Goal: Information Seeking & Learning: Compare options

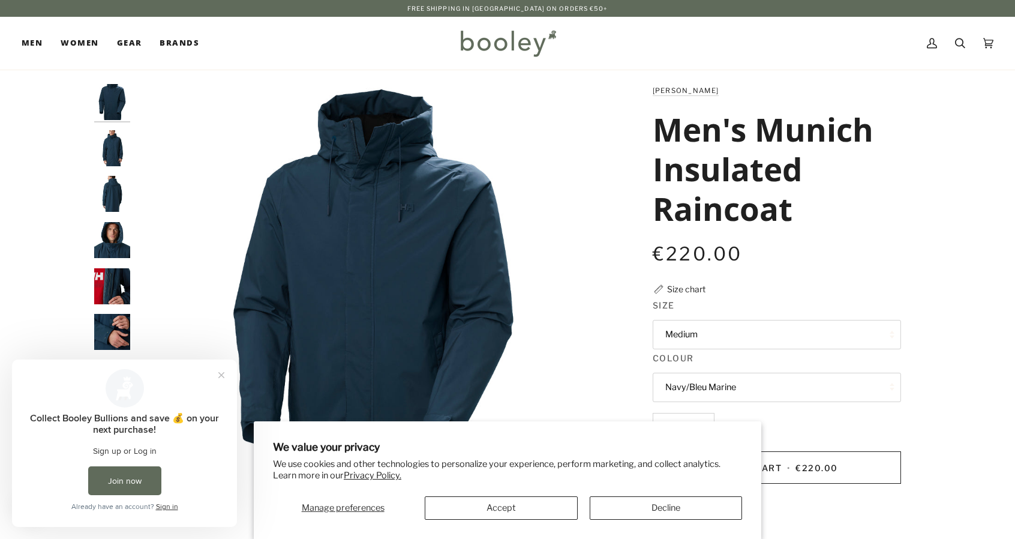
click at [119, 326] on img "Helly Hansen Men's Munich Insulated Raincoat - Booley Galway" at bounding box center [112, 332] width 36 height 36
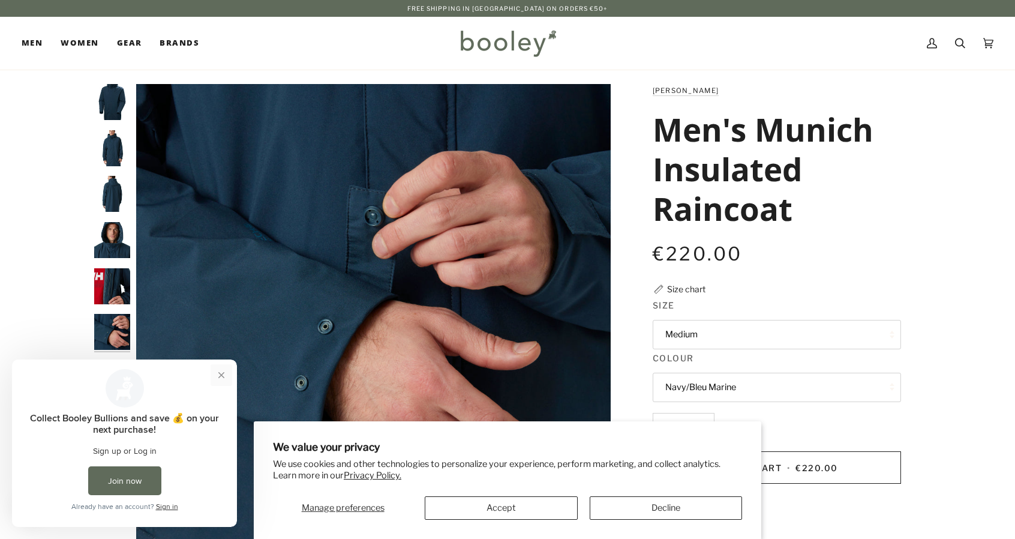
drag, startPoint x: 220, startPoint y: 374, endPoint x: 209, endPoint y: 731, distance: 357.2
click at [220, 374] on button "Close prompt" at bounding box center [222, 375] width 22 height 22
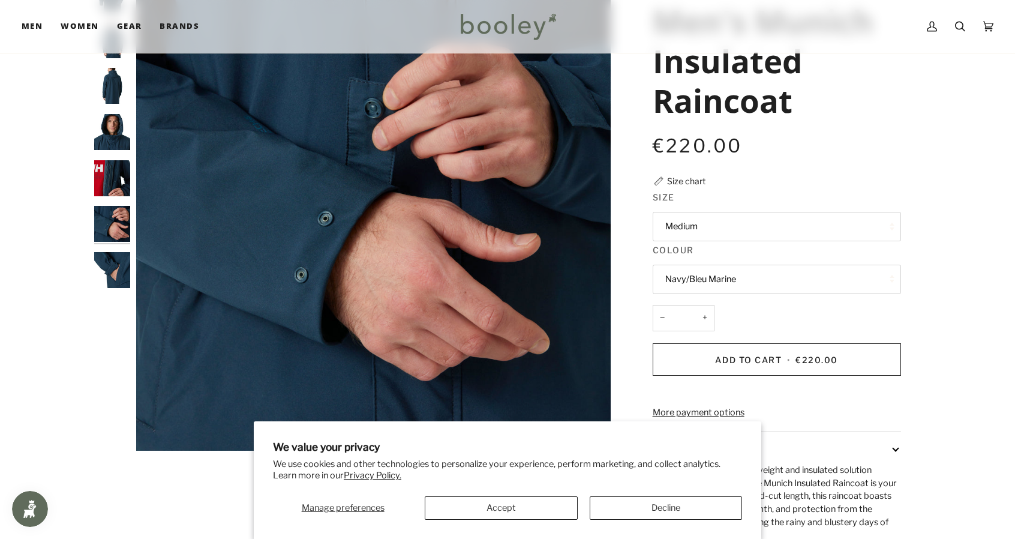
scroll to position [120, 0]
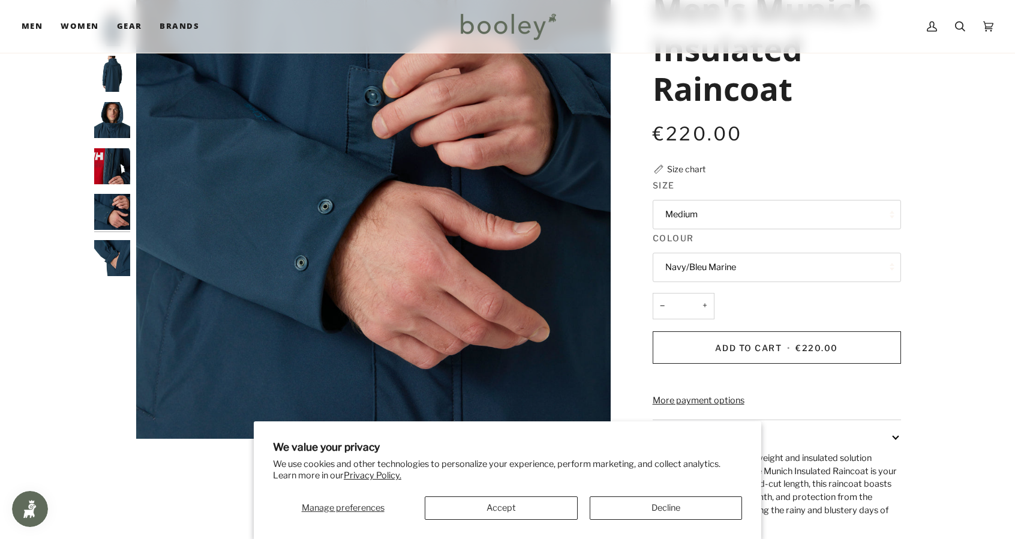
click at [121, 259] on img "Helly Hansen Men's Munich Insulated Raincoat - Booley Galway" at bounding box center [112, 258] width 36 height 36
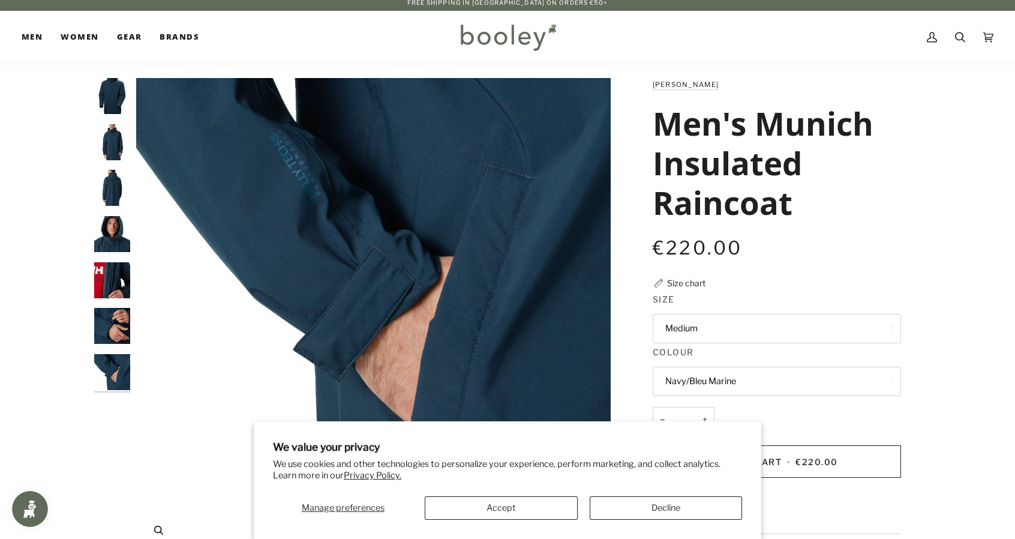
scroll to position [0, 0]
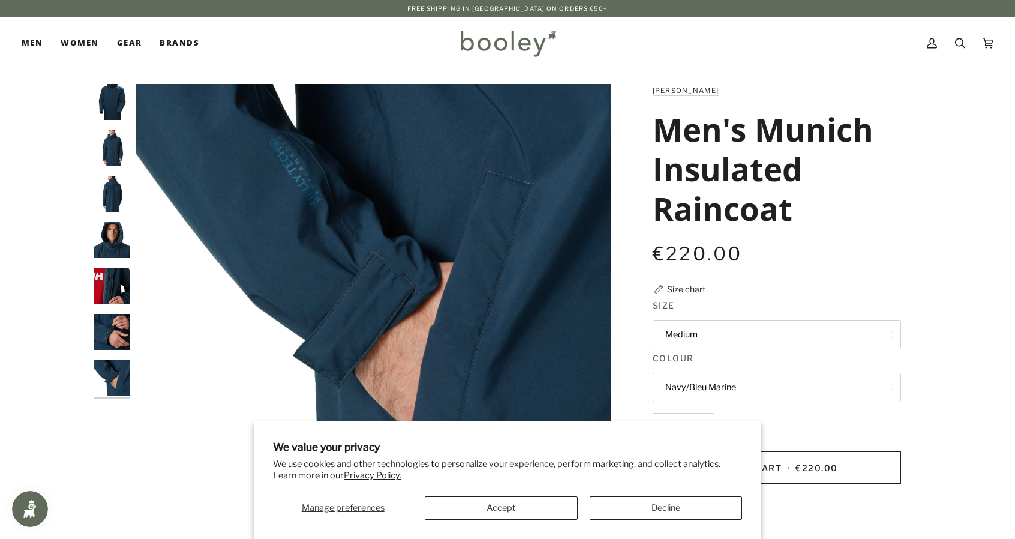
click at [111, 106] on img "Helly Hansen Men's Munich Insulated Raincoat Navy - Booley Galway" at bounding box center [112, 102] width 36 height 36
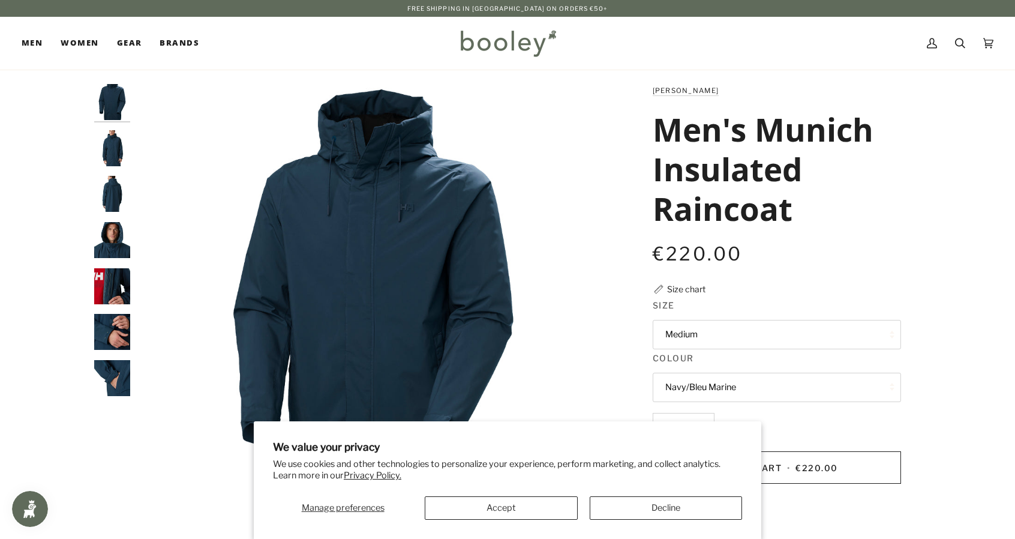
click at [99, 139] on img "Helly Hansen Men's Munich Insulated Raincoat - Booley Galway" at bounding box center [112, 148] width 36 height 36
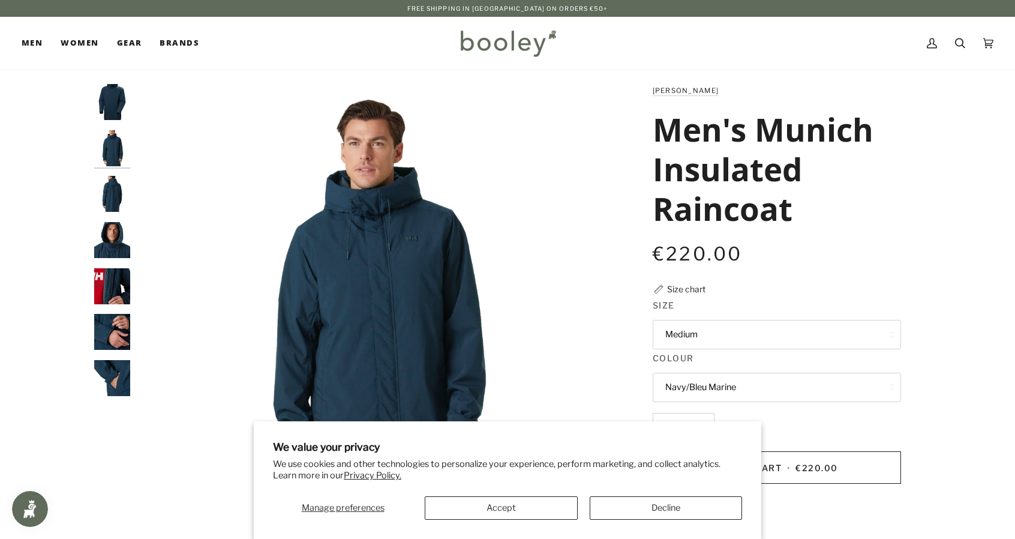
click at [734, 387] on button "Navy/Bleu Marine" at bounding box center [777, 387] width 248 height 29
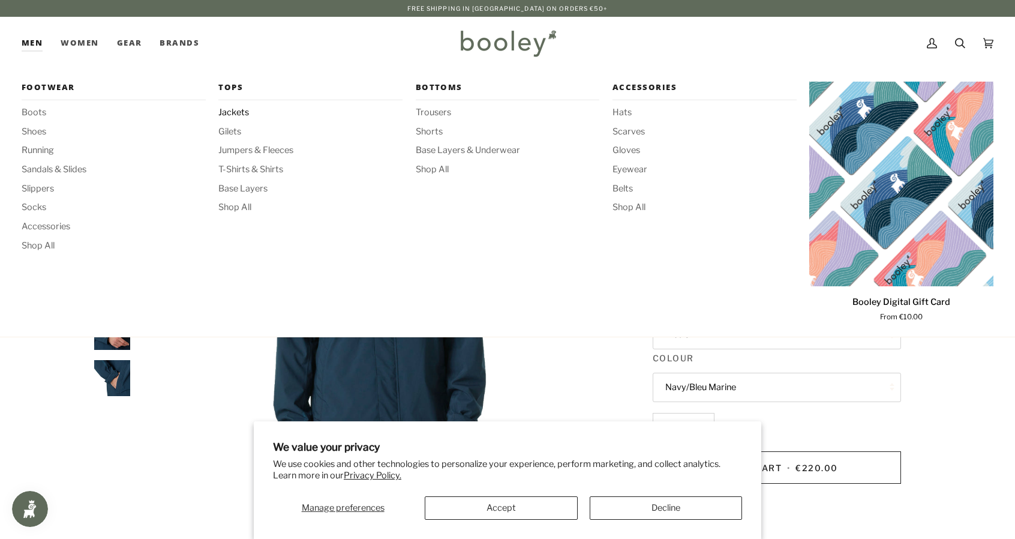
click at [238, 112] on span "Jackets" at bounding box center [310, 112] width 184 height 13
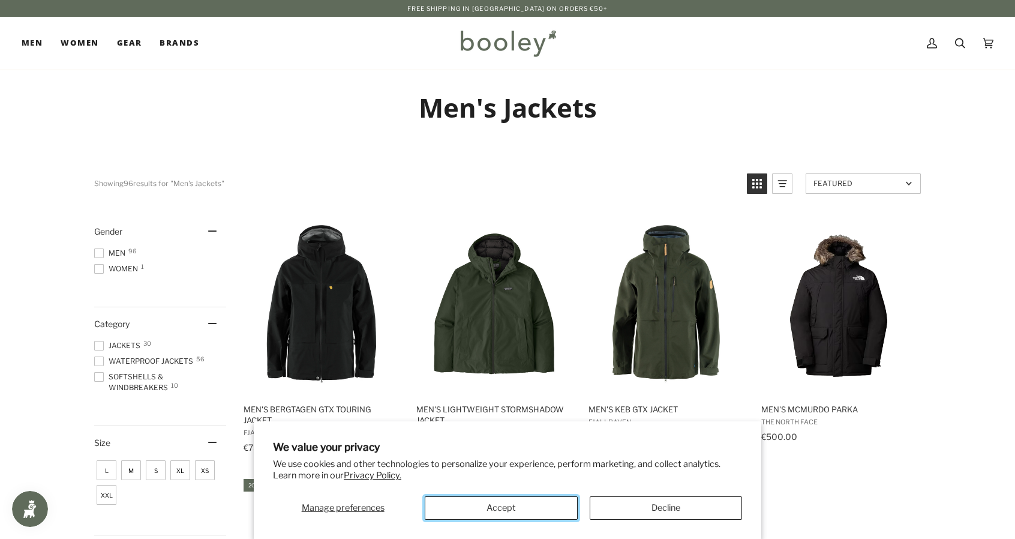
click at [522, 503] on button "Accept" at bounding box center [501, 507] width 152 height 23
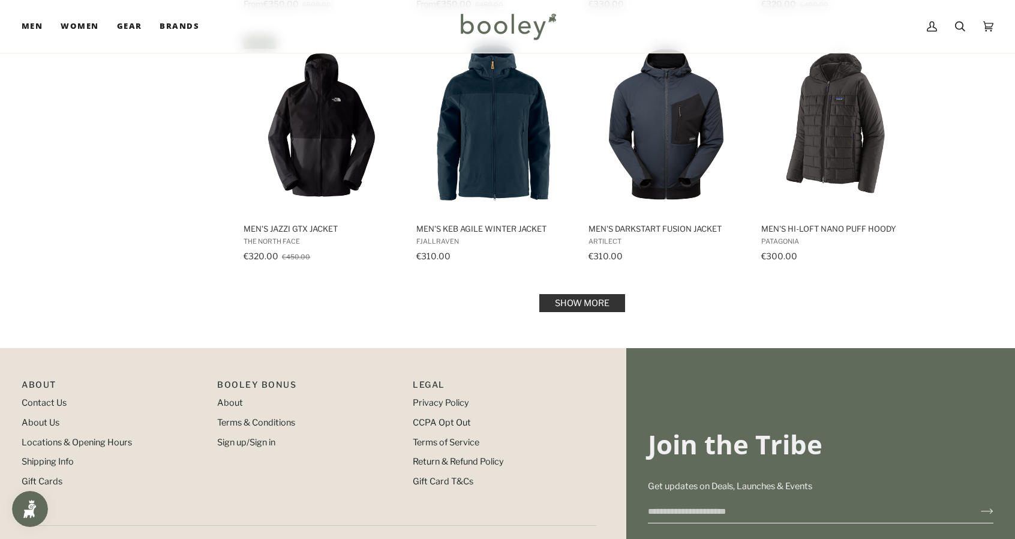
scroll to position [1200, 0]
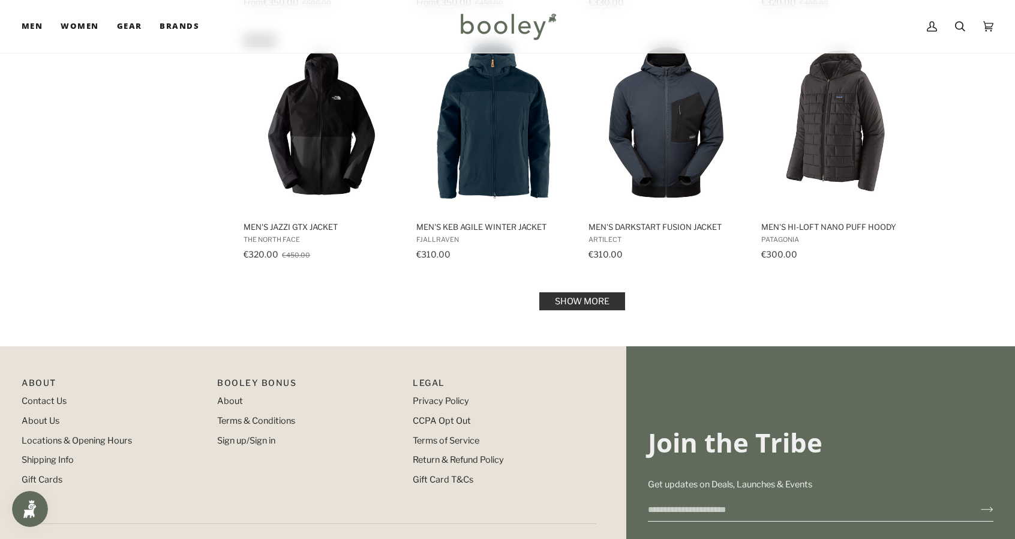
click at [580, 302] on link "Show more" at bounding box center [582, 301] width 86 height 18
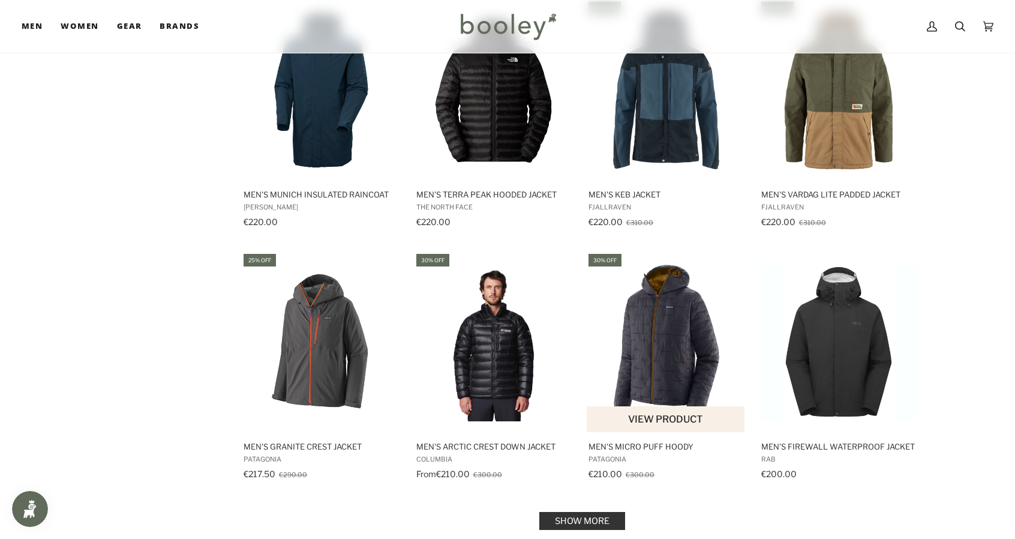
scroll to position [2280, 0]
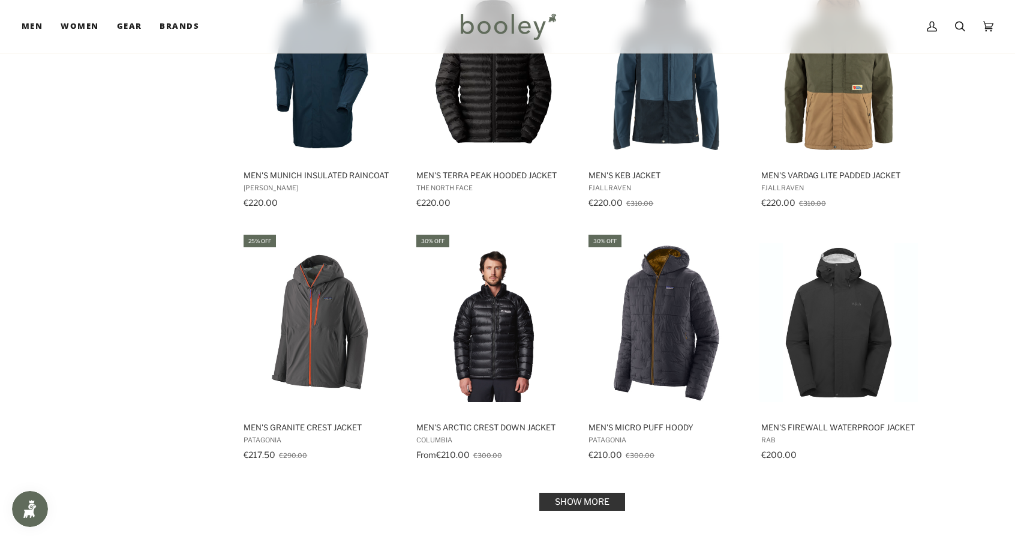
click at [589, 497] on link "Show more" at bounding box center [582, 502] width 86 height 18
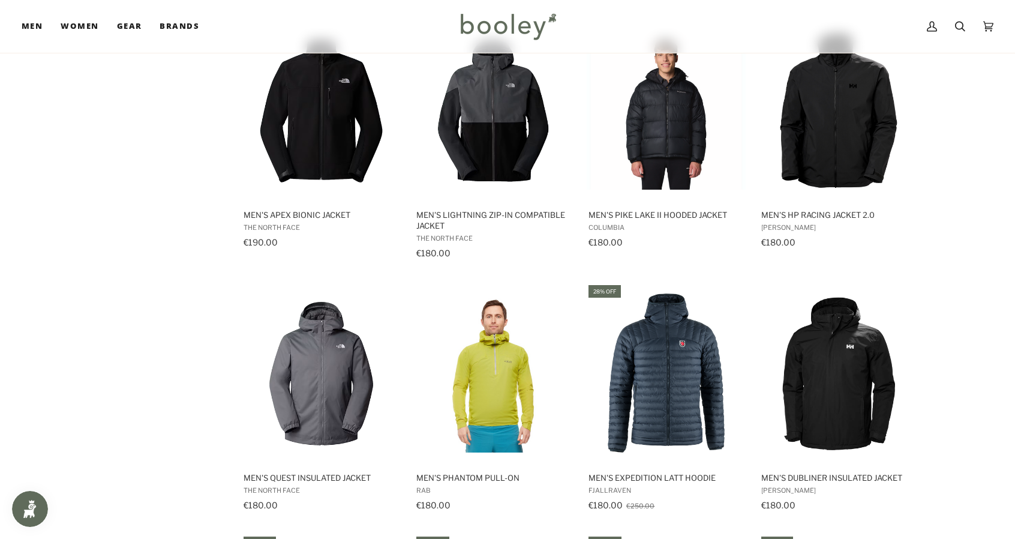
scroll to position [3480, 0]
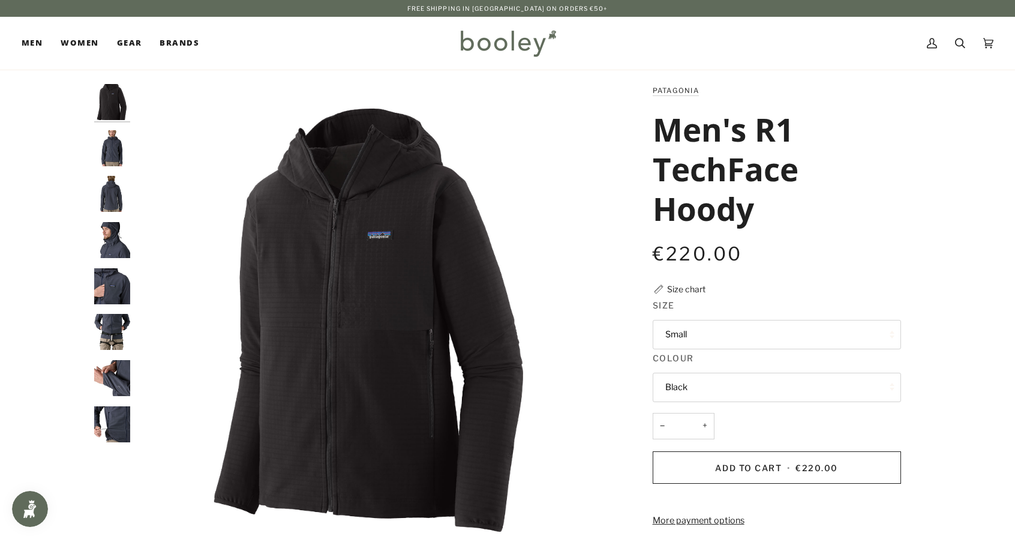
click at [107, 244] on img "Patagonia Men's R1 TechFace Hoody - Booley Galway" at bounding box center [112, 240] width 36 height 36
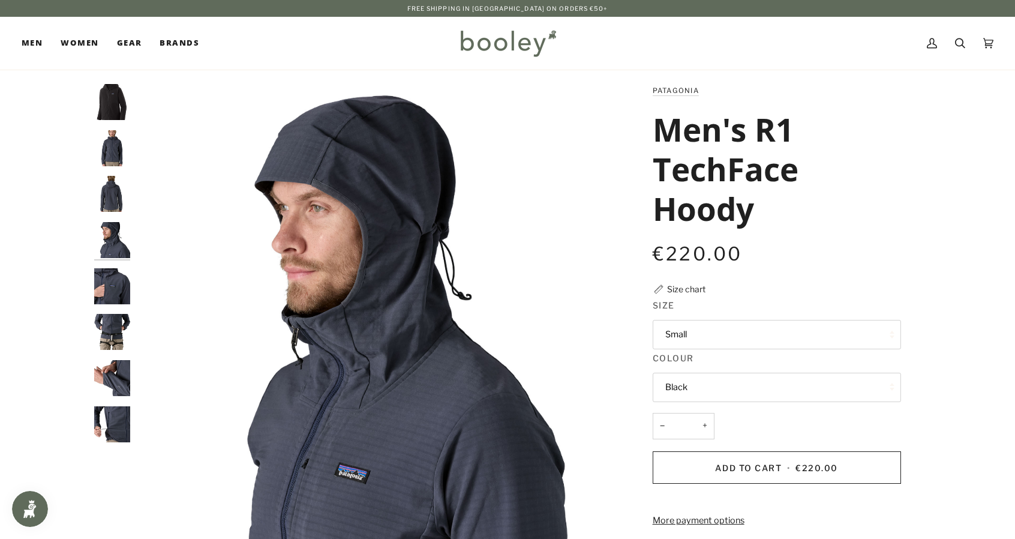
click at [115, 278] on img "Patagonia Men's R1 TechFace Hoody - Booley Galway" at bounding box center [112, 286] width 36 height 36
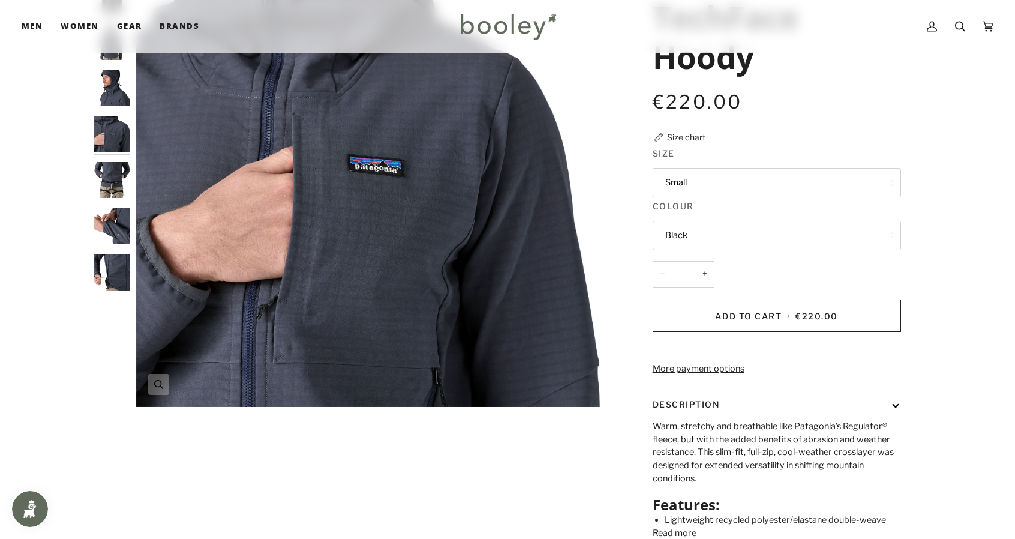
scroll to position [300, 0]
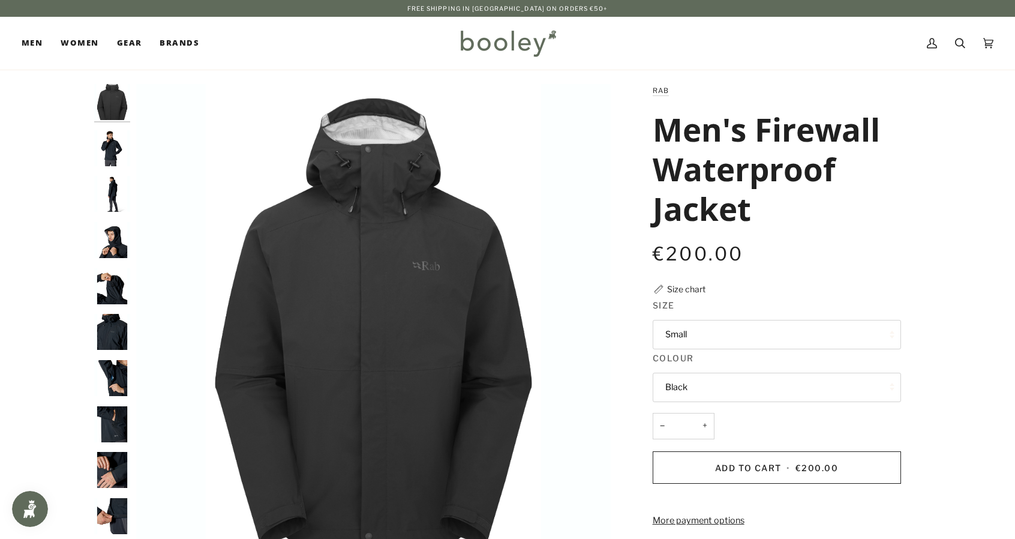
click at [107, 153] on img "Rab Men's Firewall Waterproof Jacket Black - Booley Galway" at bounding box center [112, 148] width 36 height 36
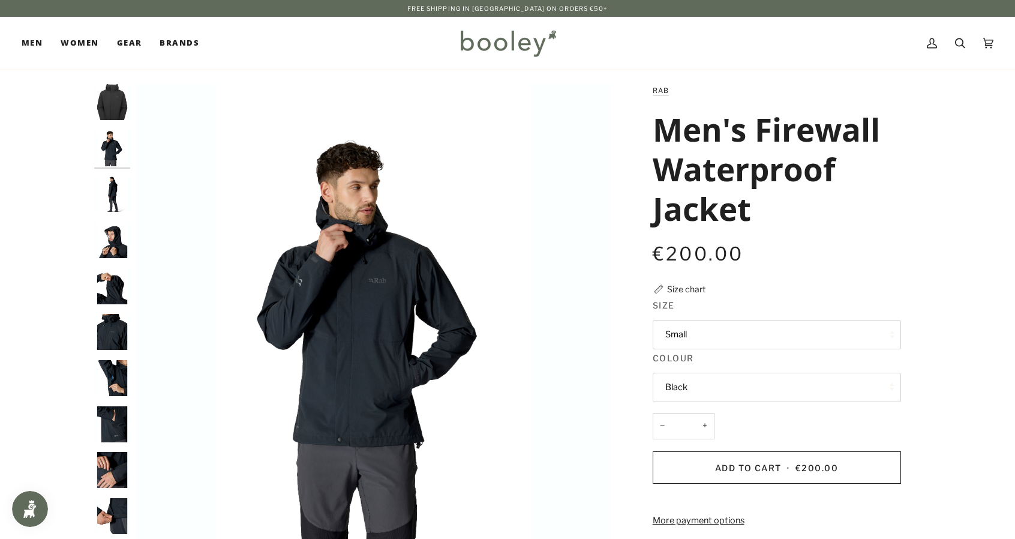
click at [107, 194] on img "Rab Men's Firewall Waterproof Jacket Black - Booley Galway" at bounding box center [112, 194] width 36 height 36
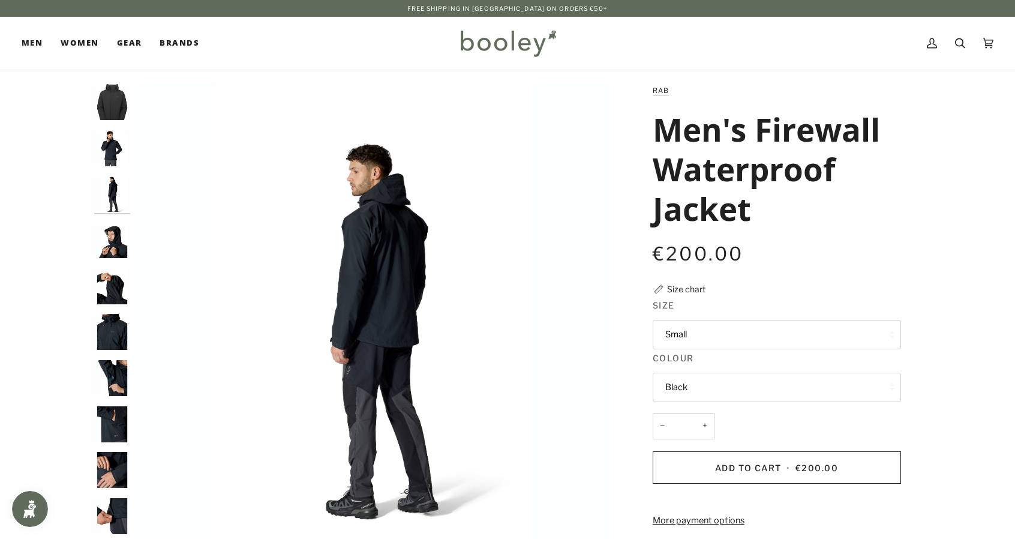
click at [107, 227] on img "Rab Men's Firewall Waterproof Jacket Black - Booley Galway" at bounding box center [112, 240] width 36 height 36
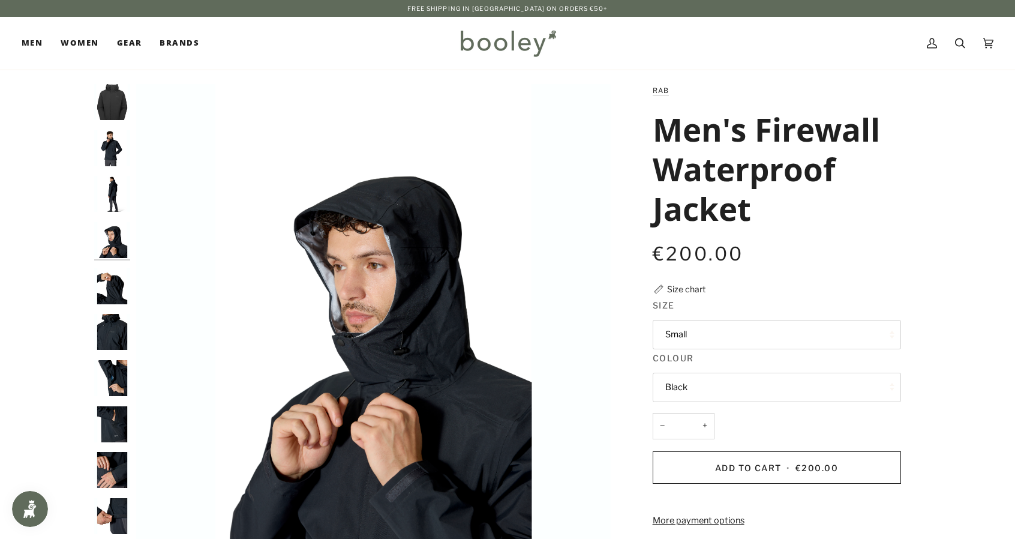
click at [107, 289] on img "Rab Men's Firewall Waterproof Jacket Black - Booley Galway" at bounding box center [112, 286] width 36 height 36
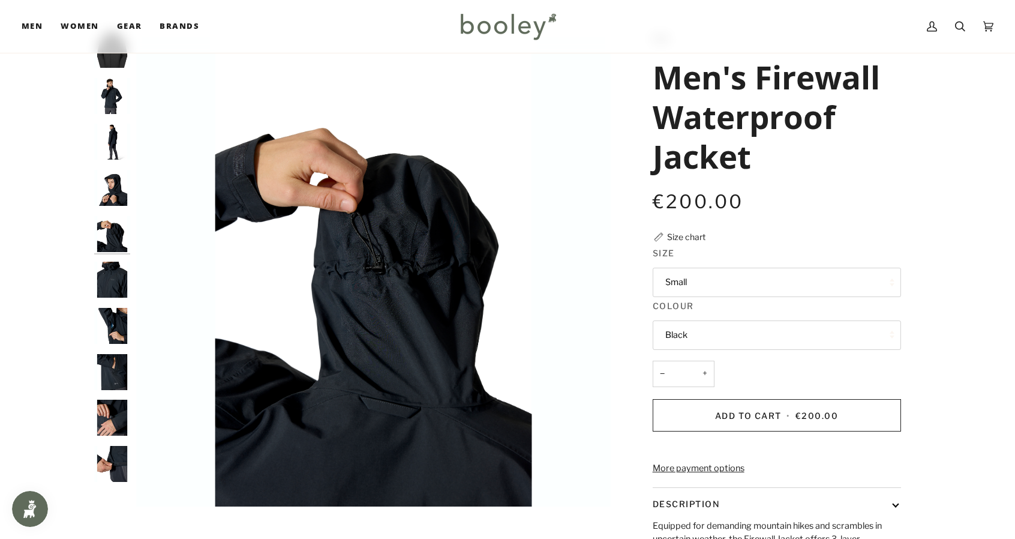
scroll to position [360, 0]
